Goal: Information Seeking & Learning: Check status

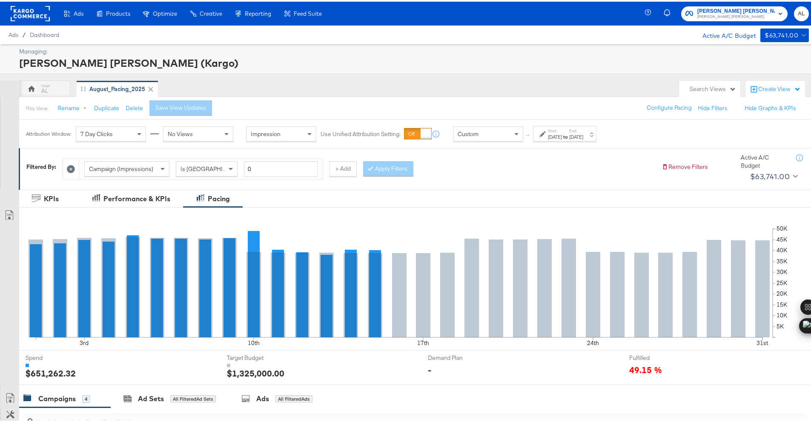
click at [538, 134] on div "Start: Aug 1st 2025 to End: Aug 31st 2025" at bounding box center [564, 132] width 63 height 16
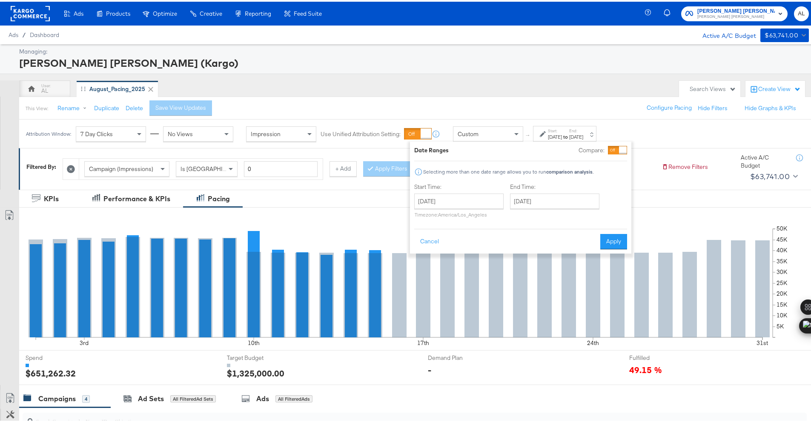
click at [530, 141] on div "Date Ranges Compare: Selecting more than one date range allows you to run compa…" at bounding box center [520, 196] width 221 height 112
click at [541, 135] on icon at bounding box center [543, 133] width 6 height 6
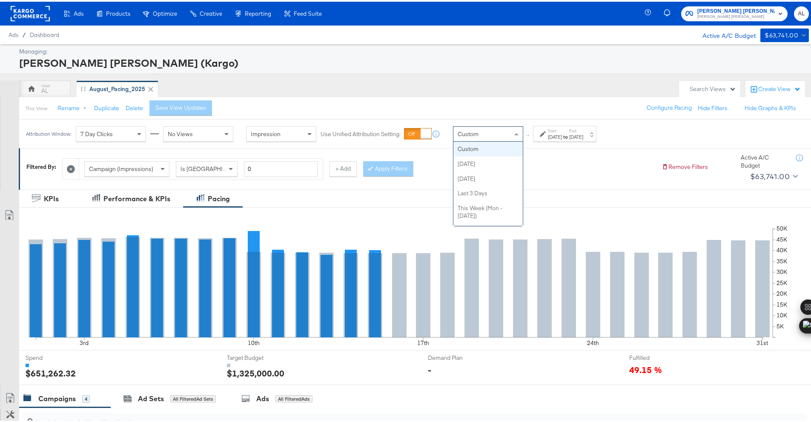
click at [516, 132] on span at bounding box center [516, 133] width 4 height 2
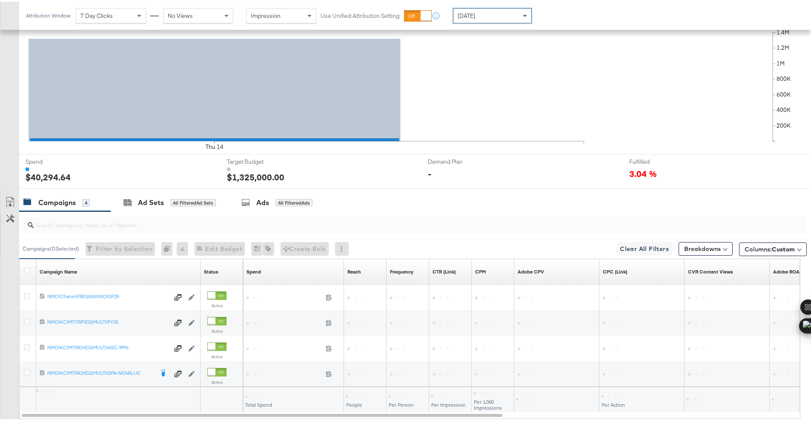
scroll to position [247, 0]
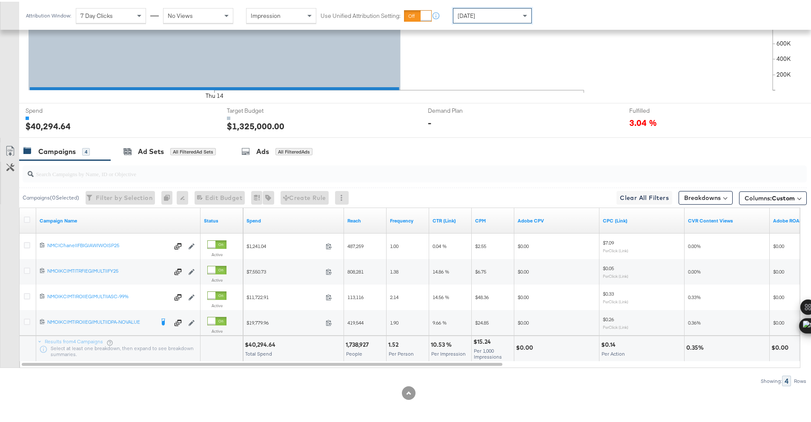
click at [255, 344] on div "$40,294.64" at bounding box center [261, 343] width 33 height 8
copy div "40,294.64"
click at [453, 16] on div "Yesterday" at bounding box center [492, 14] width 78 height 14
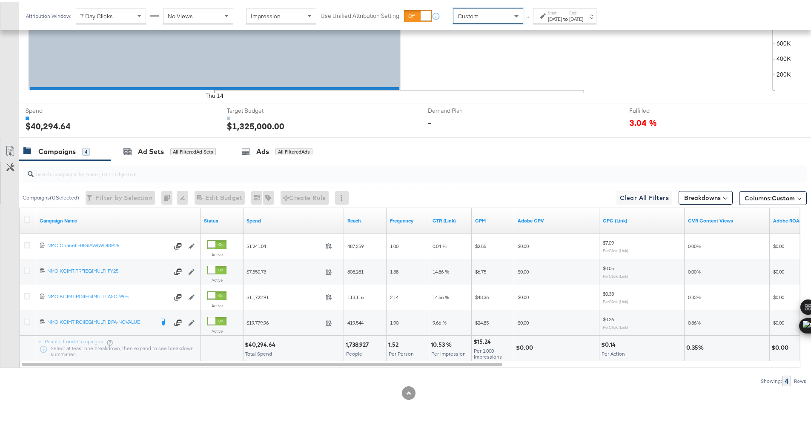
click at [562, 19] on div "Aug 15th 2025" at bounding box center [555, 17] width 14 height 7
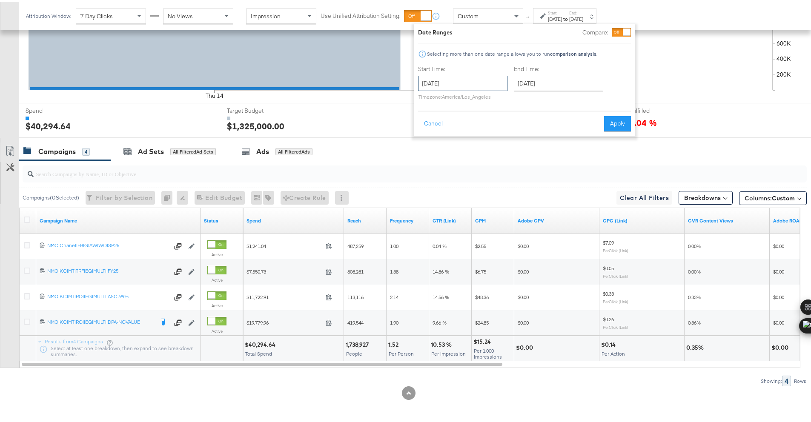
click at [473, 87] on input "August 15th 2025" at bounding box center [462, 81] width 89 height 15
click at [480, 147] on td "14" at bounding box center [485, 149] width 14 height 12
type input "August 14th 2025"
click at [540, 78] on input "August 15th 2025" at bounding box center [558, 81] width 89 height 15
click at [583, 143] on td "14" at bounding box center [581, 149] width 14 height 12
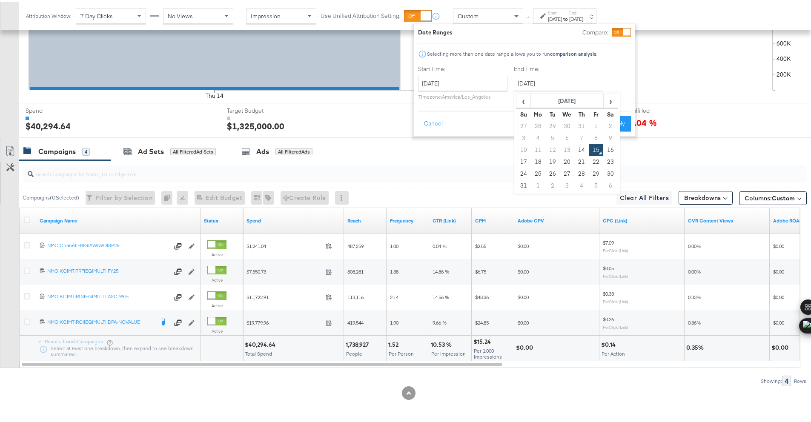
type input "August 14th 2025"
click at [609, 132] on div "Date Ranges Compare: Selecting more than one date range allows you to run compa…" at bounding box center [524, 78] width 221 height 112
click at [612, 129] on button "Apply" at bounding box center [617, 122] width 27 height 15
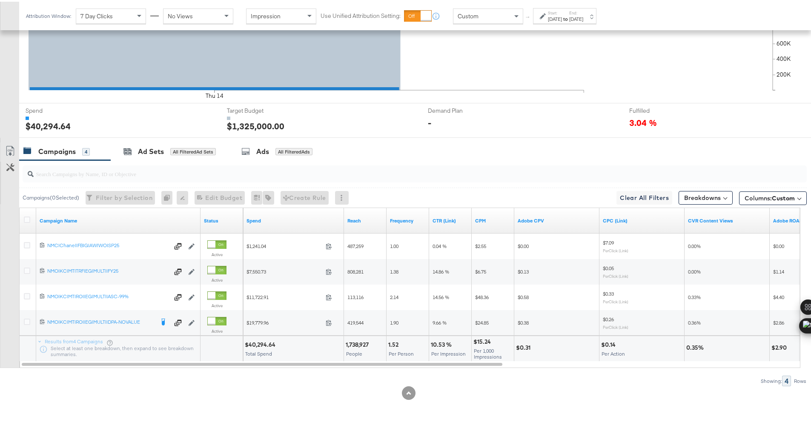
click at [262, 343] on div "$40,294.64" at bounding box center [261, 343] width 33 height 8
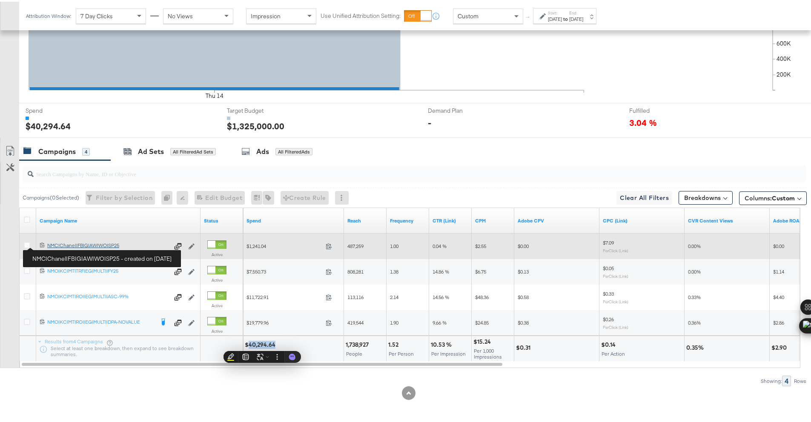
copy div "40,294.64"
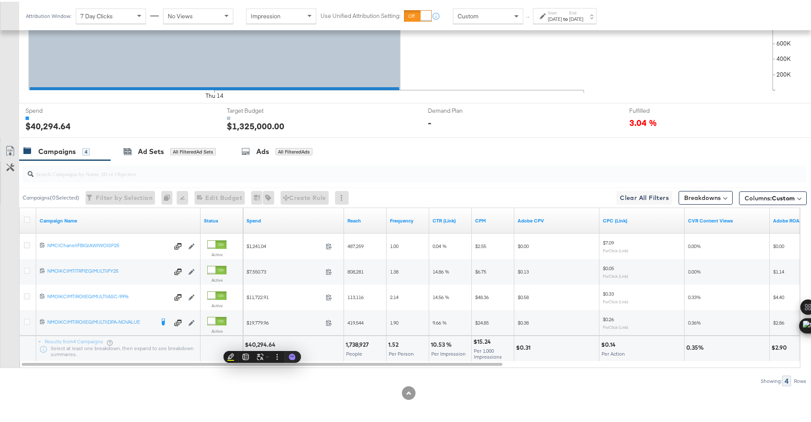
click at [513, 15] on span at bounding box center [517, 14] width 11 height 14
click at [258, 343] on div "$40,142.65" at bounding box center [261, 343] width 32 height 8
copy div "40,142.65"
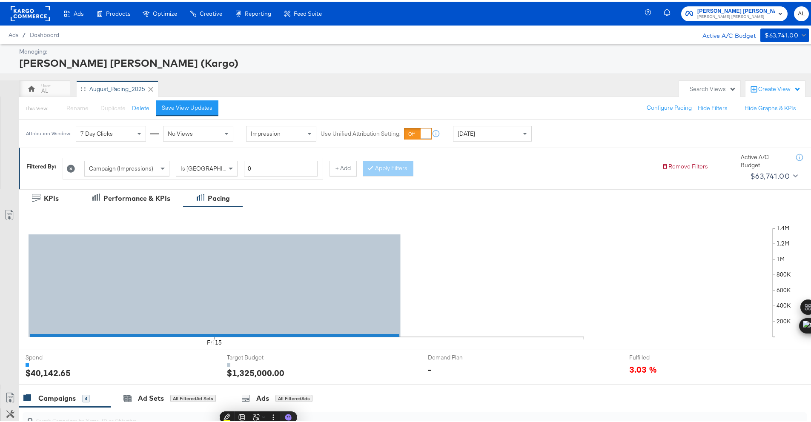
click at [746, 12] on span "Neiman Marcus" at bounding box center [735, 15] width 77 height 7
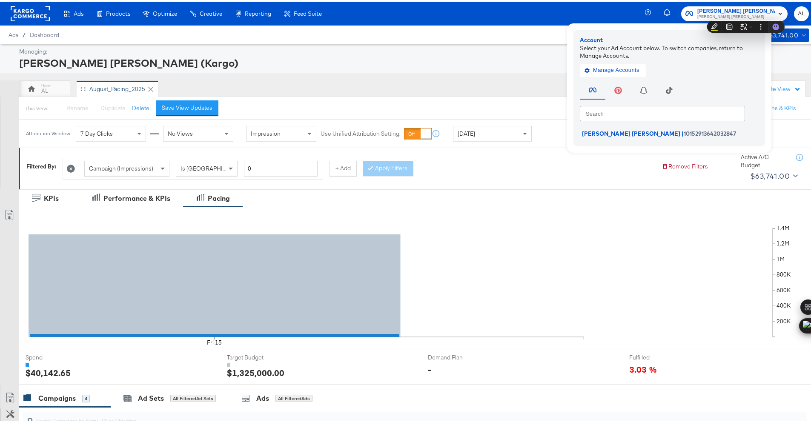
click at [731, 13] on span "Neiman Marcus" at bounding box center [735, 15] width 77 height 7
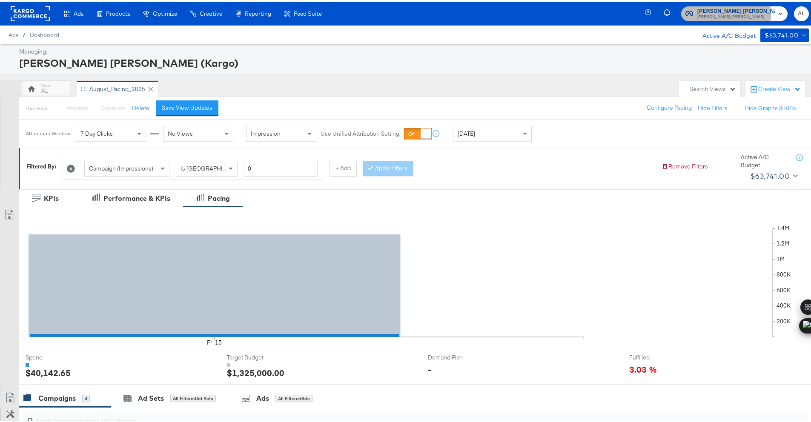
click at [731, 13] on span "Neiman Marcus" at bounding box center [735, 15] width 77 height 7
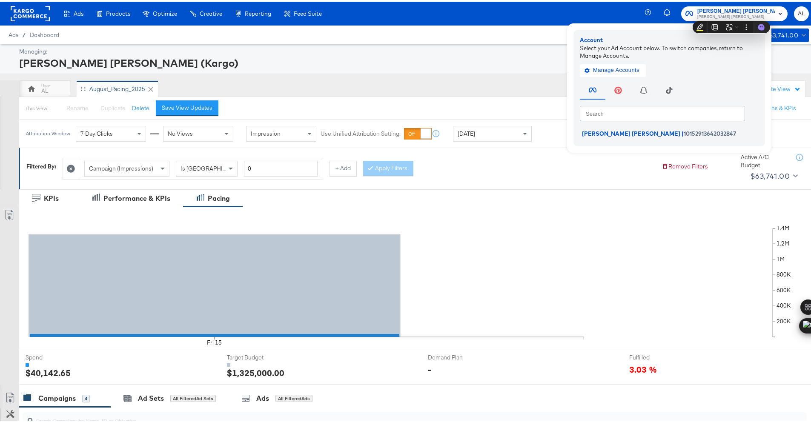
click at [29, 9] on rect at bounding box center [30, 11] width 39 height 15
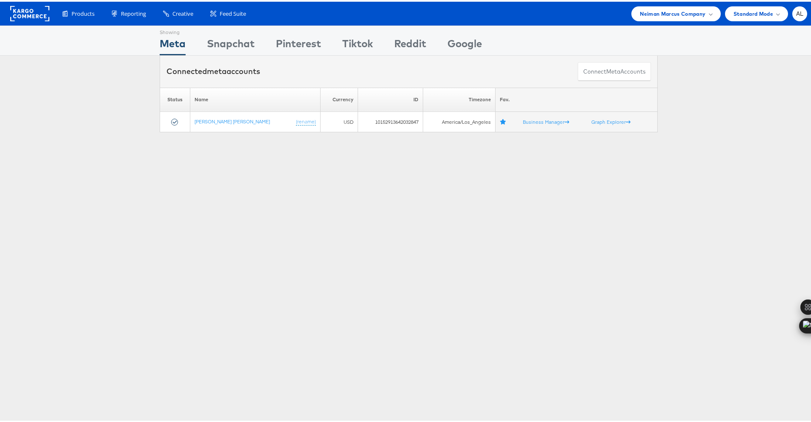
click at [626, 22] on div "Products Product Catalogs Enhance Your Product Catalog, Map Them to Publishers,…" at bounding box center [408, 12] width 817 height 24
click at [657, 10] on span "Neiman Marcus Company" at bounding box center [673, 12] width 66 height 9
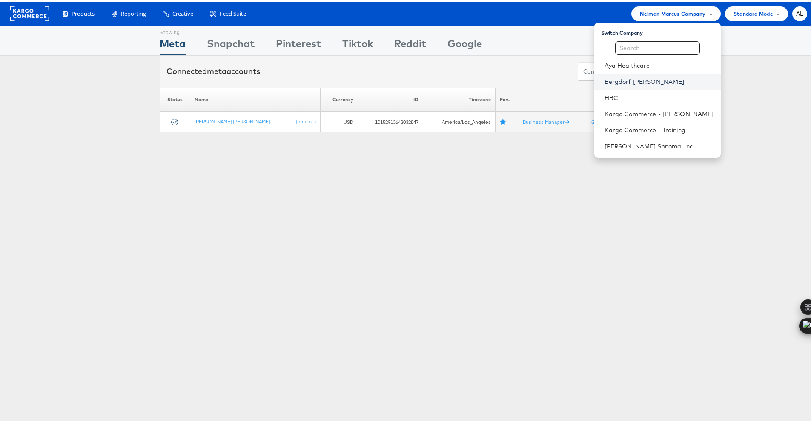
click at [621, 83] on link "Bergdorf [PERSON_NAME]" at bounding box center [659, 80] width 109 height 9
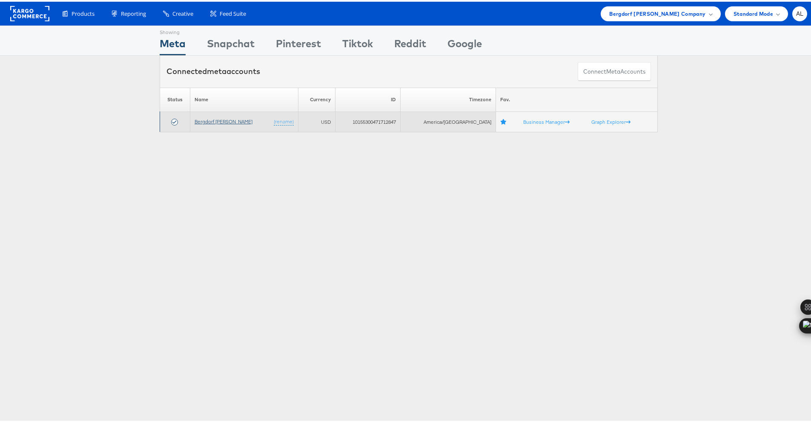
click at [203, 118] on link "Bergdorf [PERSON_NAME]" at bounding box center [224, 120] width 58 height 6
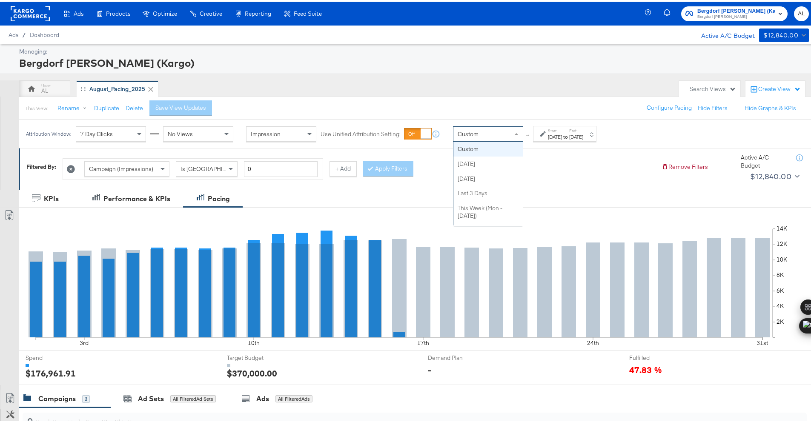
click at [494, 131] on div "Custom" at bounding box center [487, 132] width 69 height 14
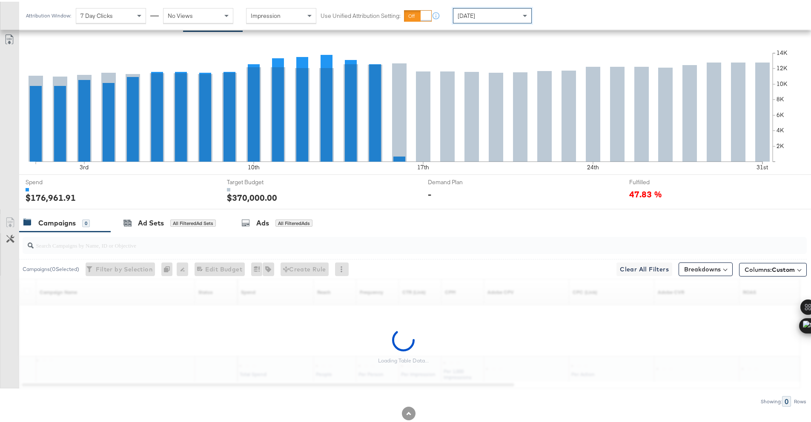
scroll to position [196, 0]
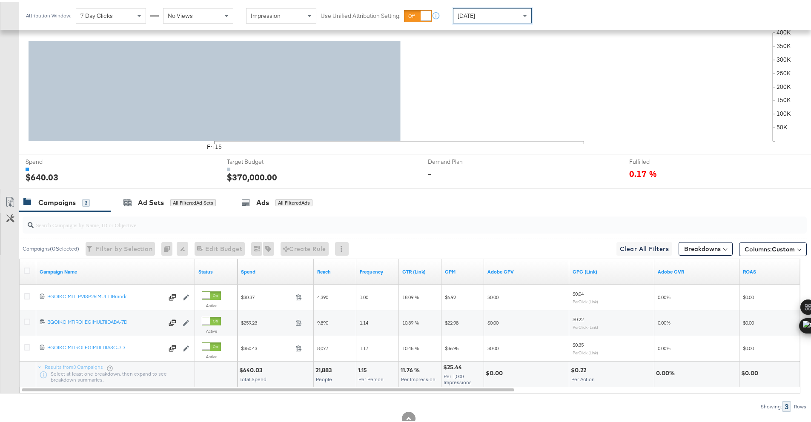
click at [470, 15] on span "Today" at bounding box center [466, 14] width 17 height 8
click at [245, 365] on div "$12,573.23" at bounding box center [254, 369] width 30 height 8
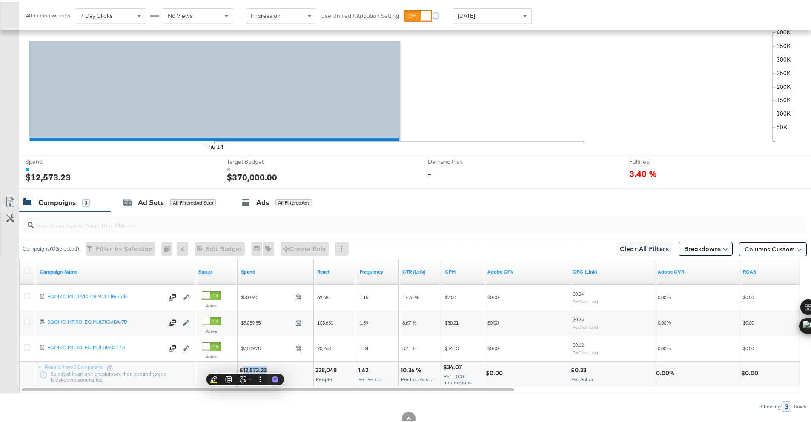
copy div "12,573.23"
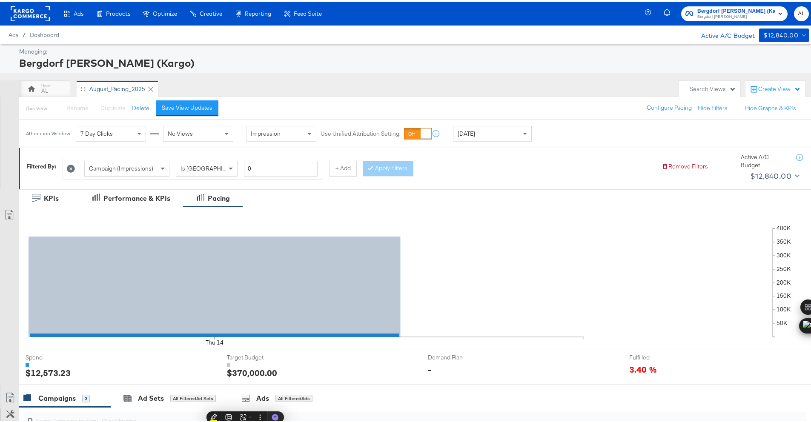
click at [28, 8] on rect at bounding box center [30, 11] width 39 height 15
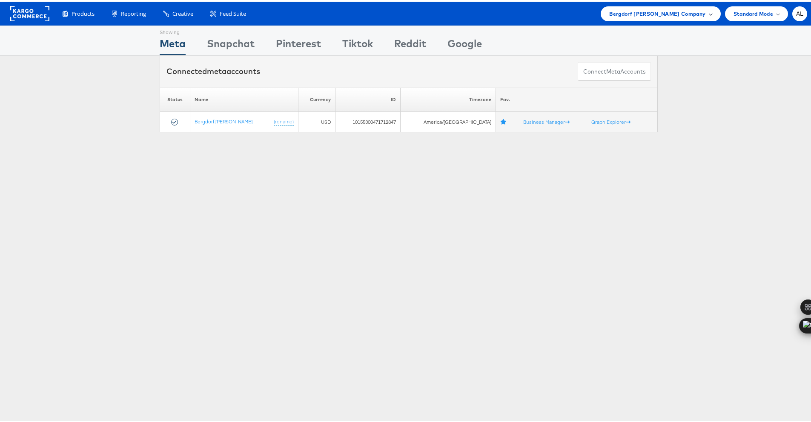
click at [665, 14] on span "Bergdorf [PERSON_NAME] Company" at bounding box center [657, 12] width 96 height 9
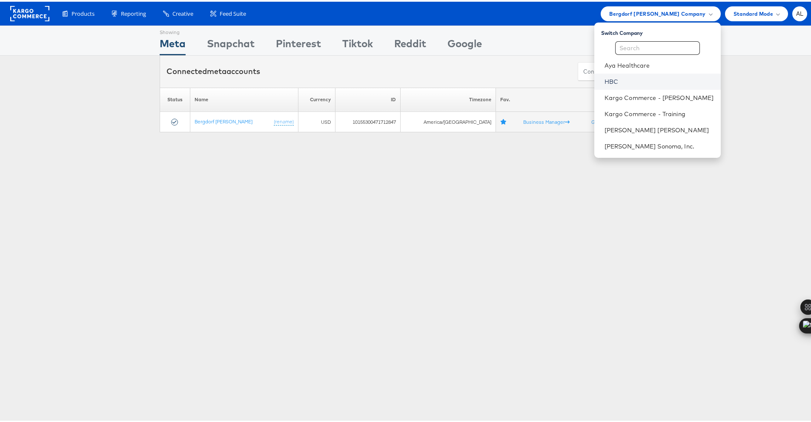
click at [624, 76] on link "HBC" at bounding box center [659, 80] width 109 height 9
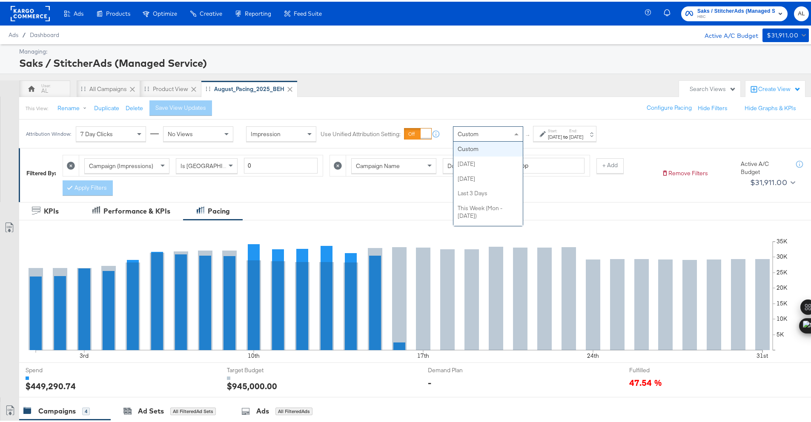
click at [516, 133] on span at bounding box center [516, 133] width 4 height 2
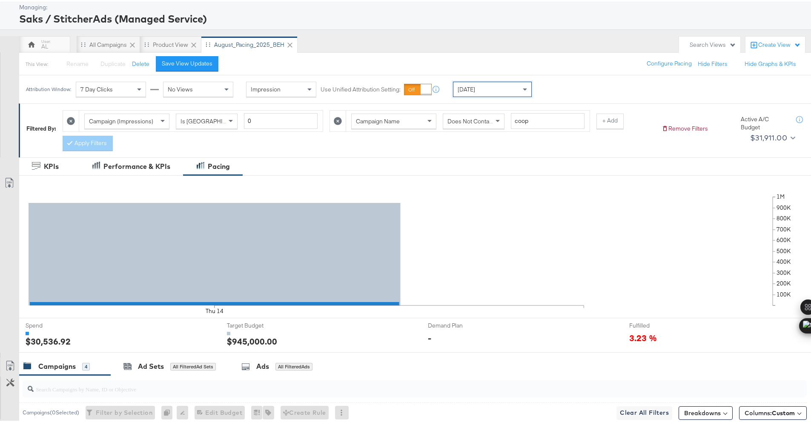
scroll to position [234, 0]
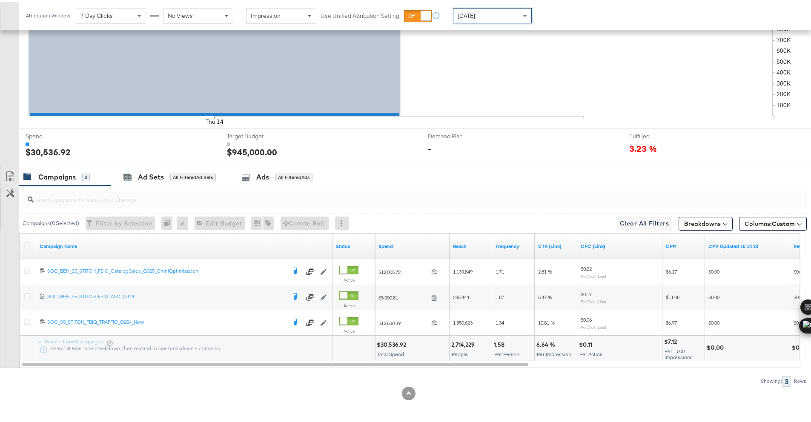
click at [393, 344] on div "$30,536.92" at bounding box center [393, 343] width 32 height 8
copy div "30,536.92"
